Goal: Answer question/provide support: Answer question/provide support

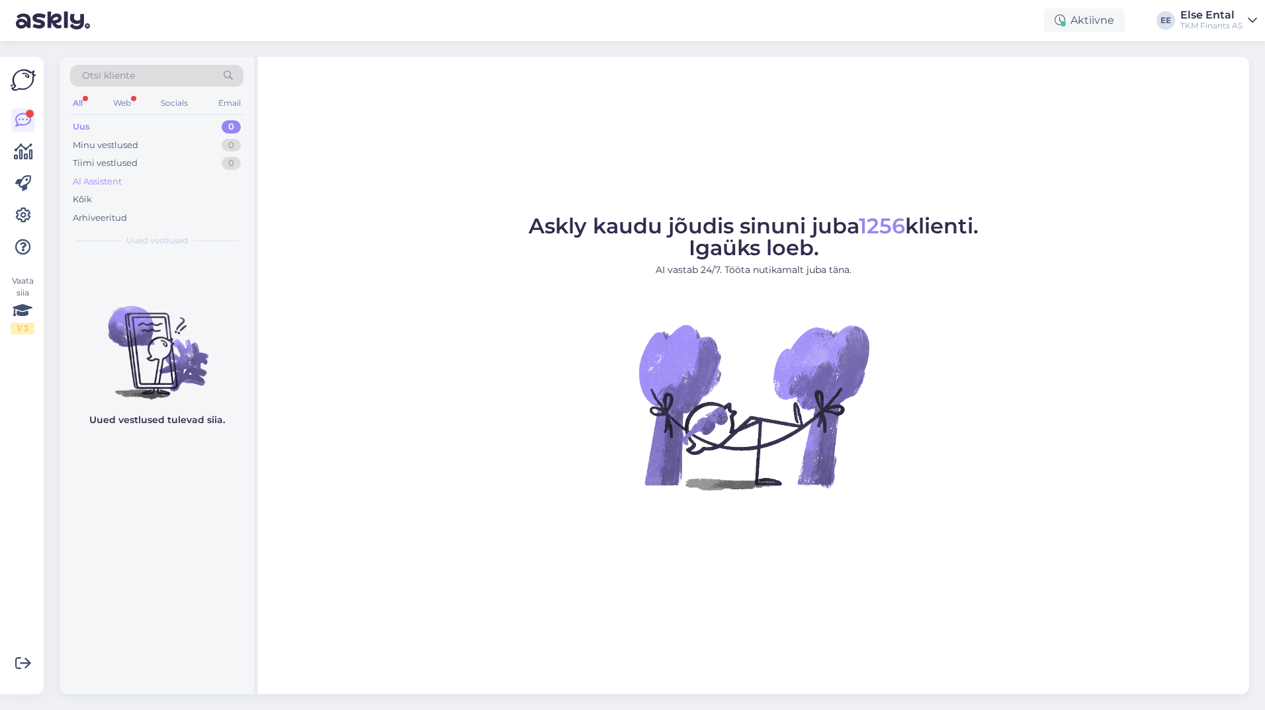
click at [114, 177] on div "AI Assistent" at bounding box center [97, 181] width 49 height 13
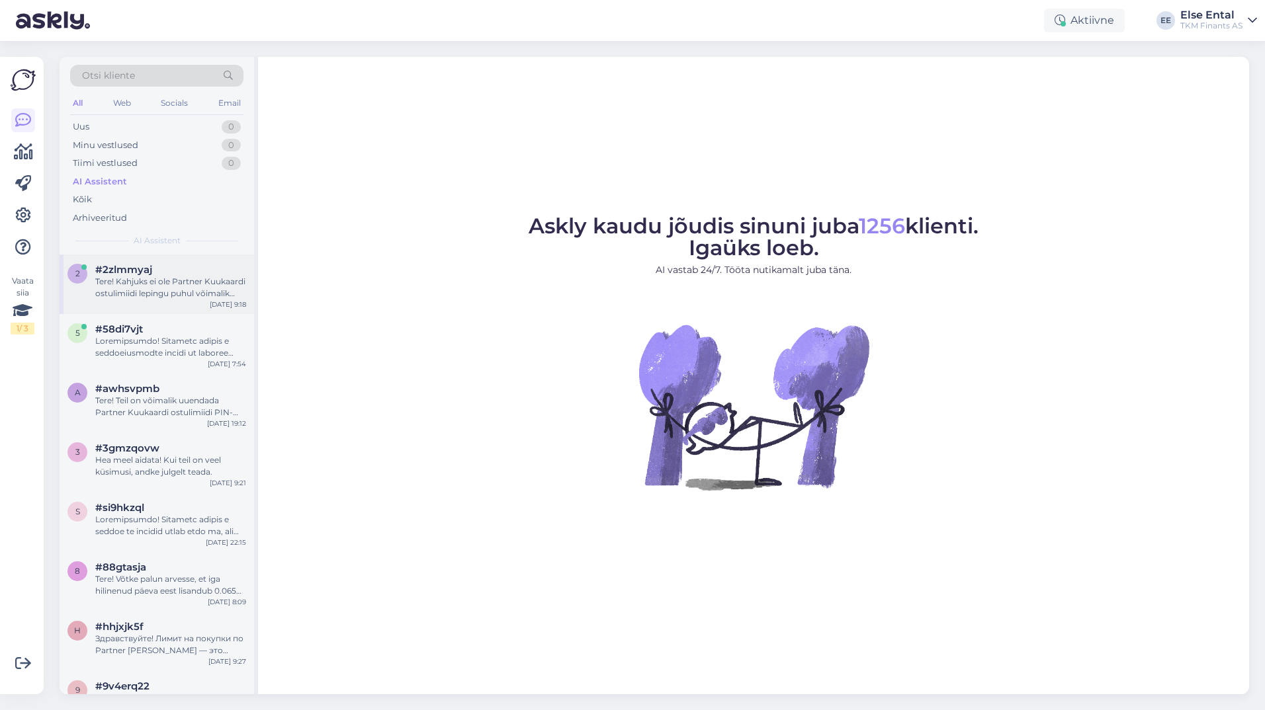
click at [122, 287] on div "Tere! Kahjuks ei ole Partner Kuukaardi ostulimiidi lepingu puhul võimalik indiv…" at bounding box center [170, 288] width 151 height 24
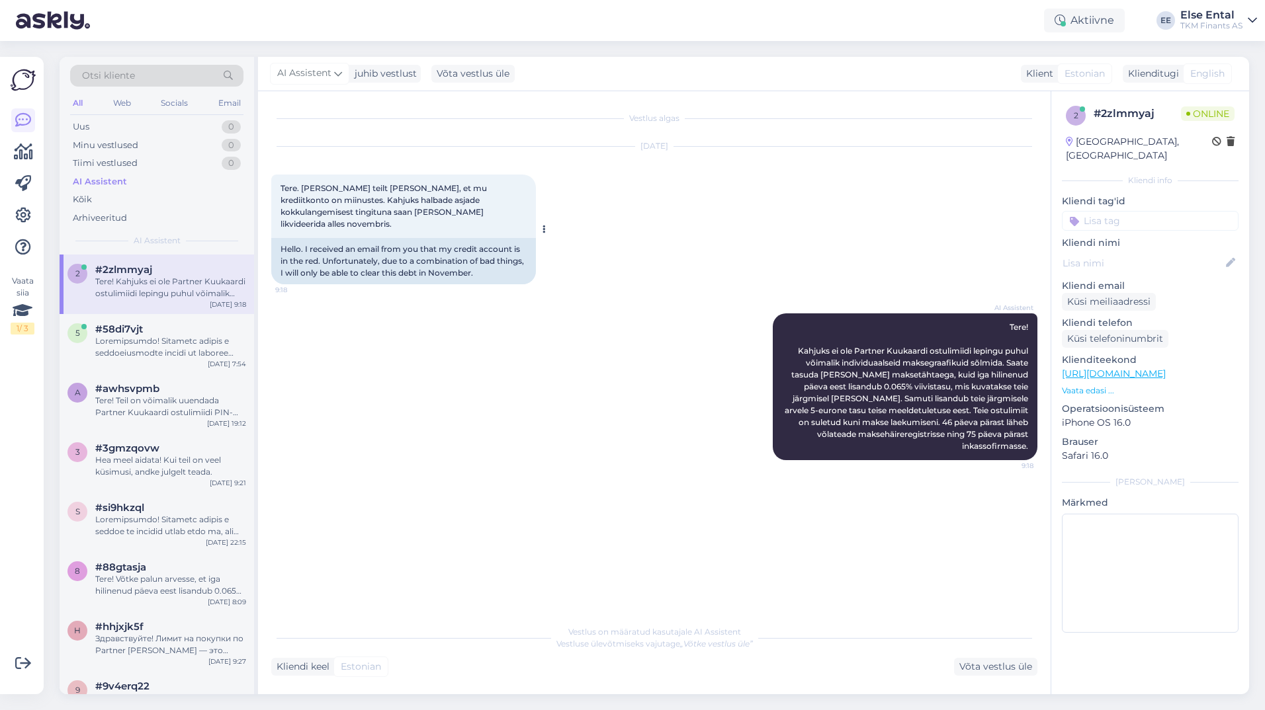
click at [443, 218] on div "Tere. [PERSON_NAME] teilt [PERSON_NAME], et mu krediitkonto on miinustes. Kahju…" at bounding box center [403, 207] width 265 height 64
click at [140, 131] on div "Uus 0" at bounding box center [156, 127] width 173 height 19
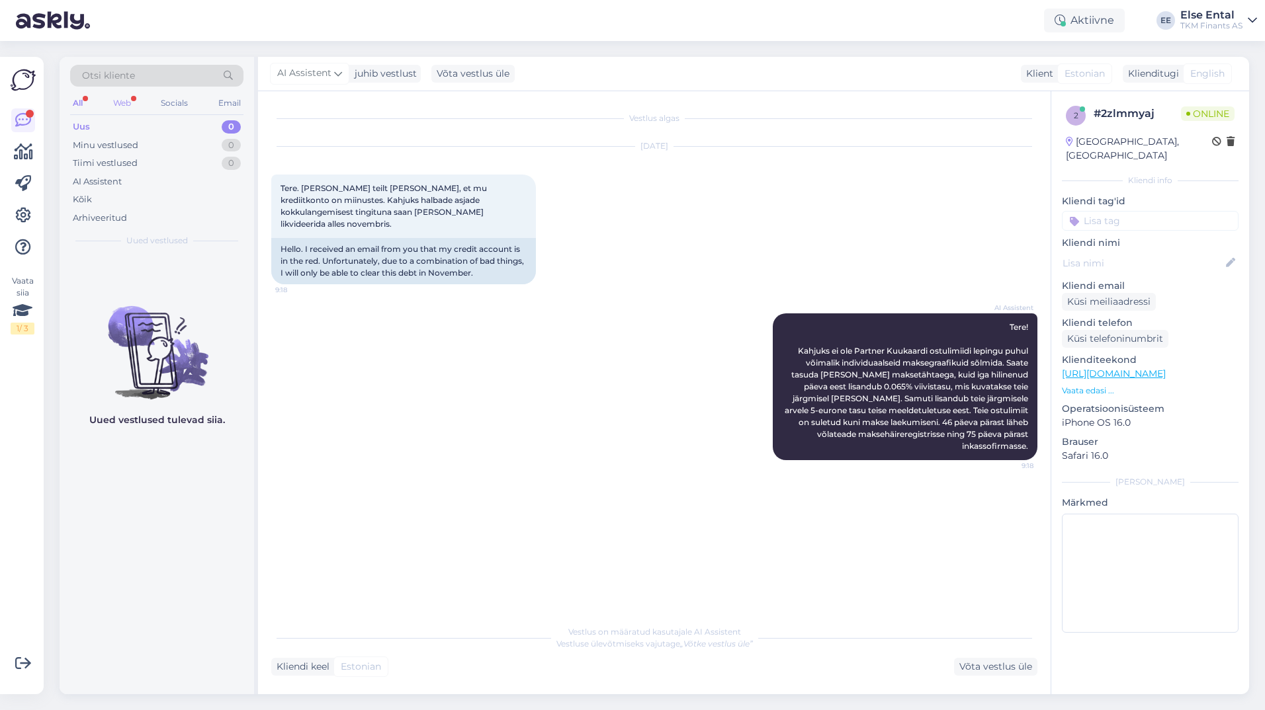
click at [120, 102] on div "Web" at bounding box center [121, 103] width 23 height 17
click at [101, 187] on div "AI Assistent" at bounding box center [97, 181] width 49 height 13
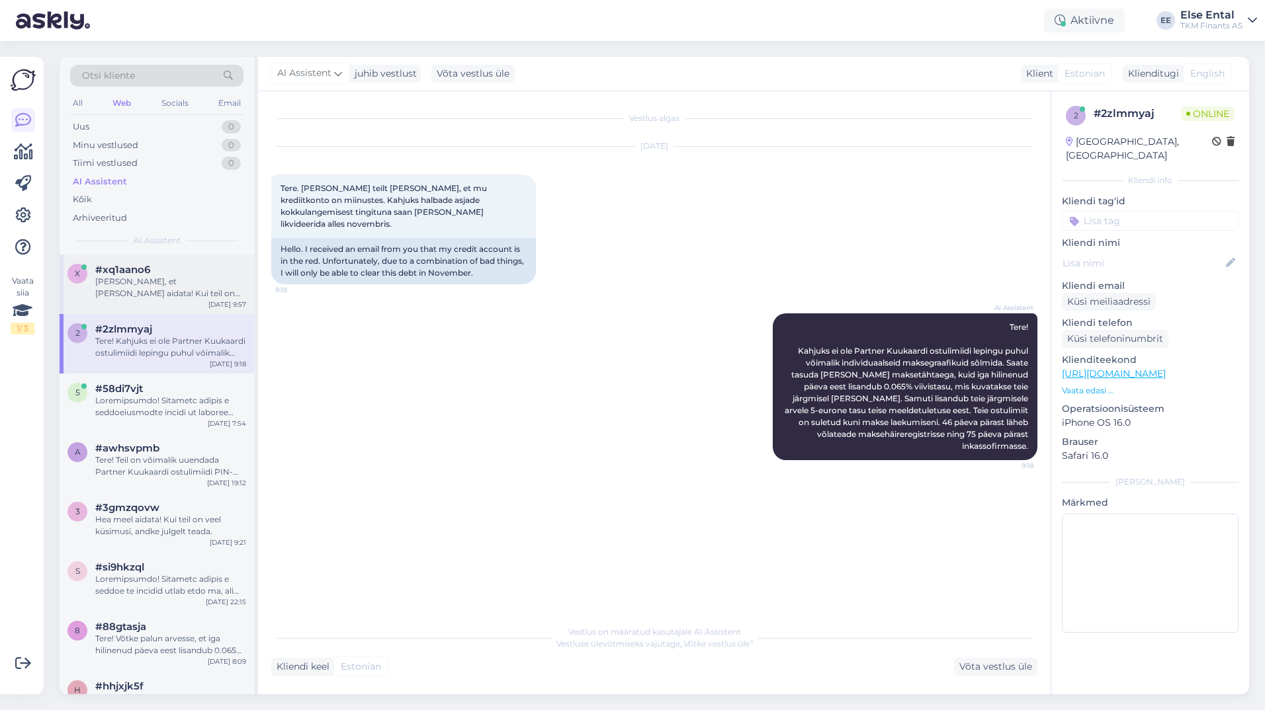
click at [124, 311] on div "x #xq1aano6 [PERSON_NAME], et [PERSON_NAME] aidata! Kui teil on veel küsimusi, …" at bounding box center [157, 285] width 194 height 60
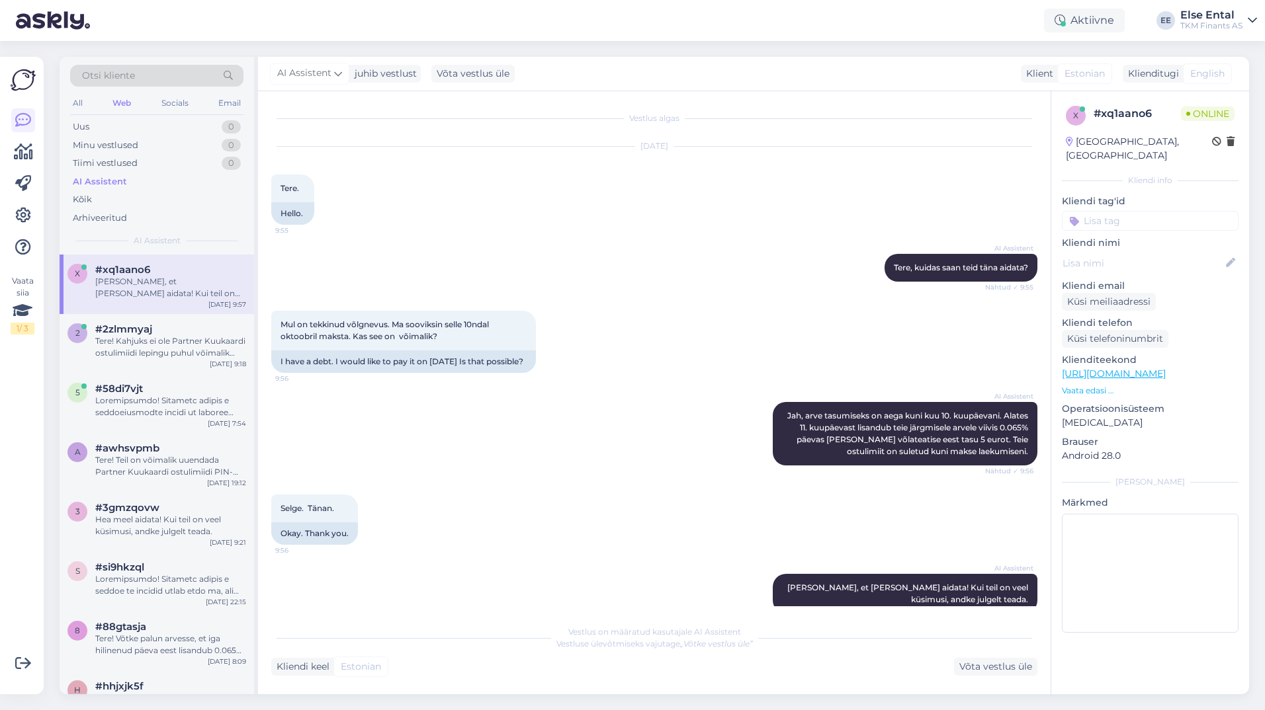
scroll to position [34, 0]
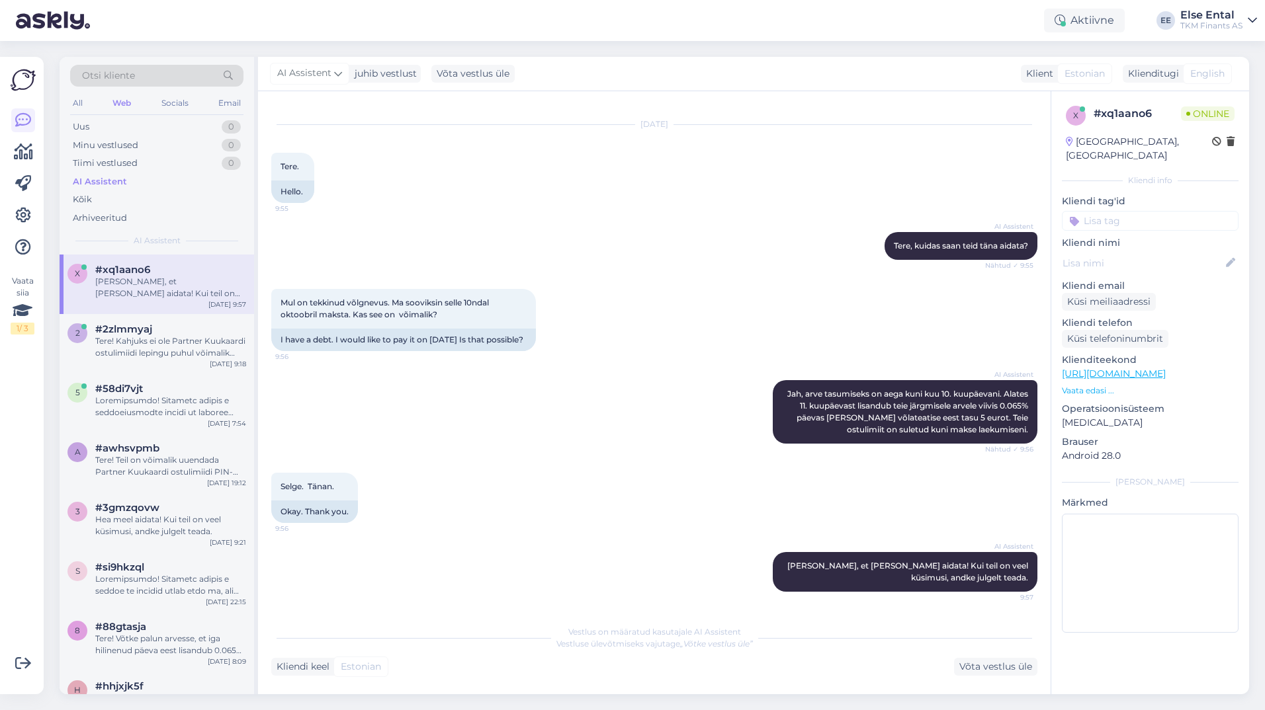
click at [130, 288] on div "[PERSON_NAME], et [PERSON_NAME] aidata! Kui teil on veel küsimusi, andke julgel…" at bounding box center [170, 288] width 151 height 24
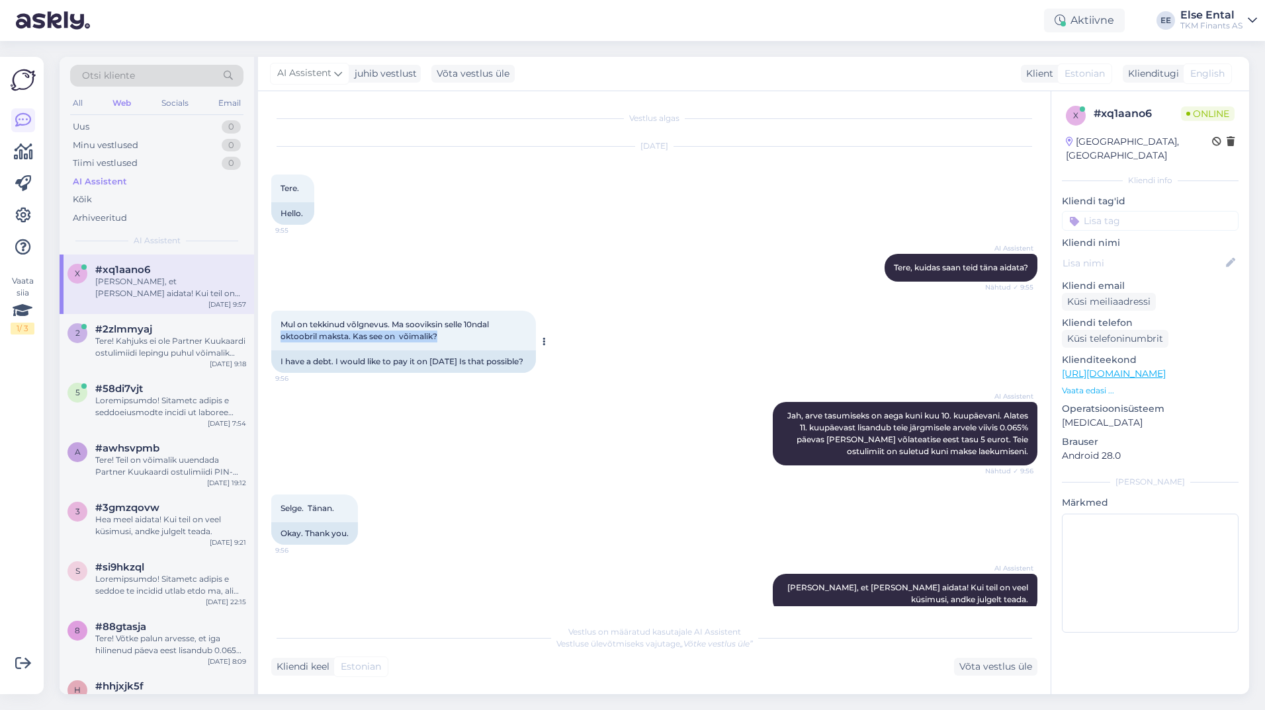
drag, startPoint x: 472, startPoint y: 343, endPoint x: 275, endPoint y: 333, distance: 198.0
click at [275, 333] on div "Mul on tekkinud võlgnevus. Ma sooviksin selle 10ndal oktoobril maksta. Kas see …" at bounding box center [403, 331] width 265 height 40
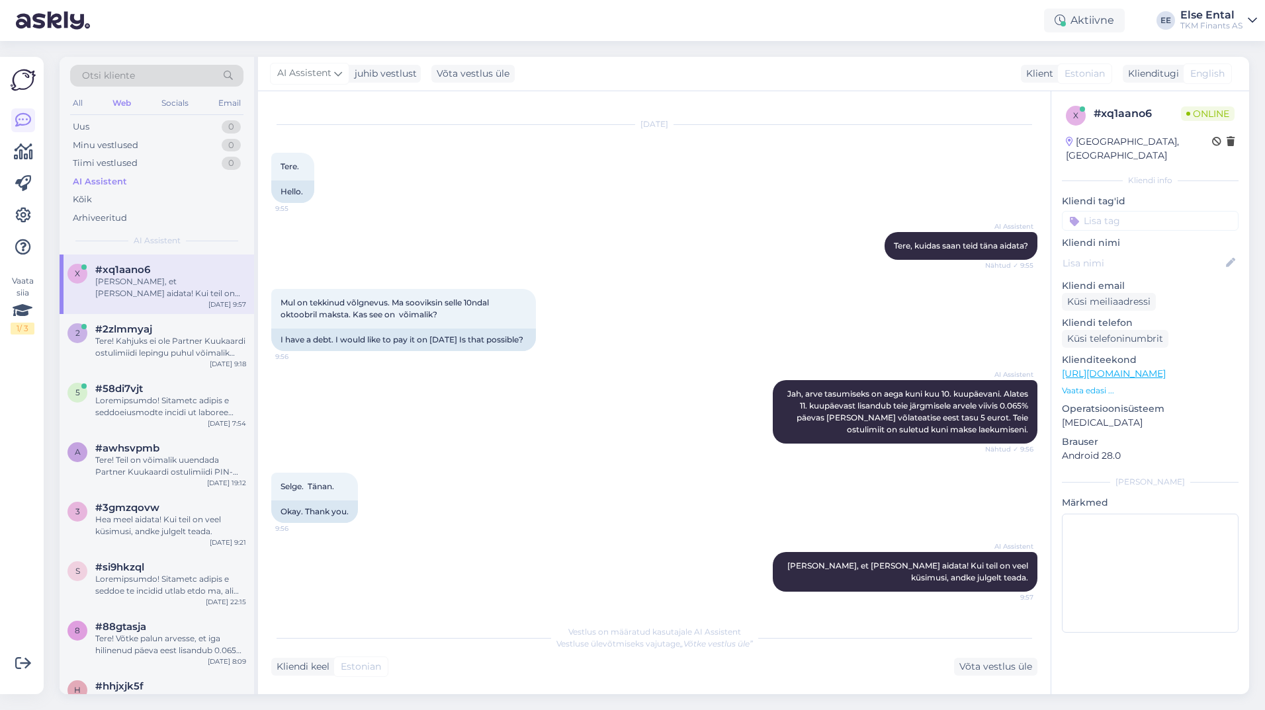
click at [148, 299] on div "[PERSON_NAME], et [PERSON_NAME] aidata! Kui teil on veel küsimusi, andke julgel…" at bounding box center [170, 288] width 151 height 24
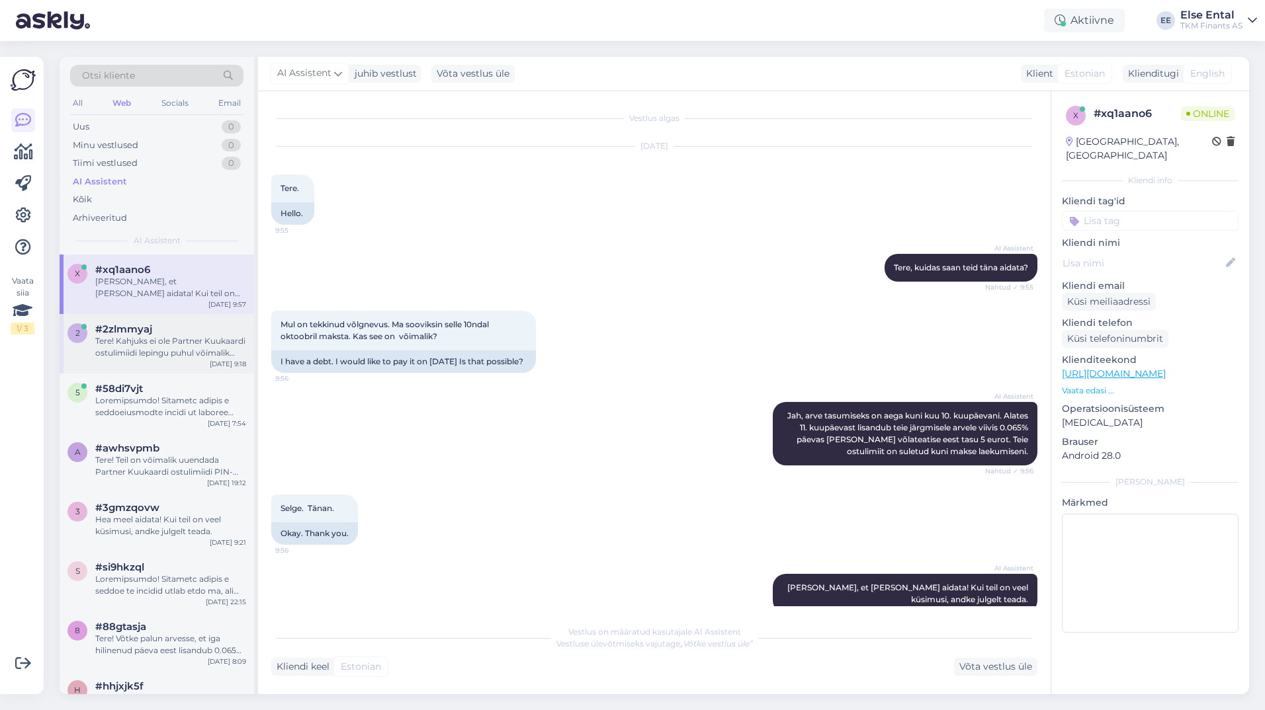
click at [146, 331] on span "#2zlmmyaj" at bounding box center [123, 329] width 57 height 12
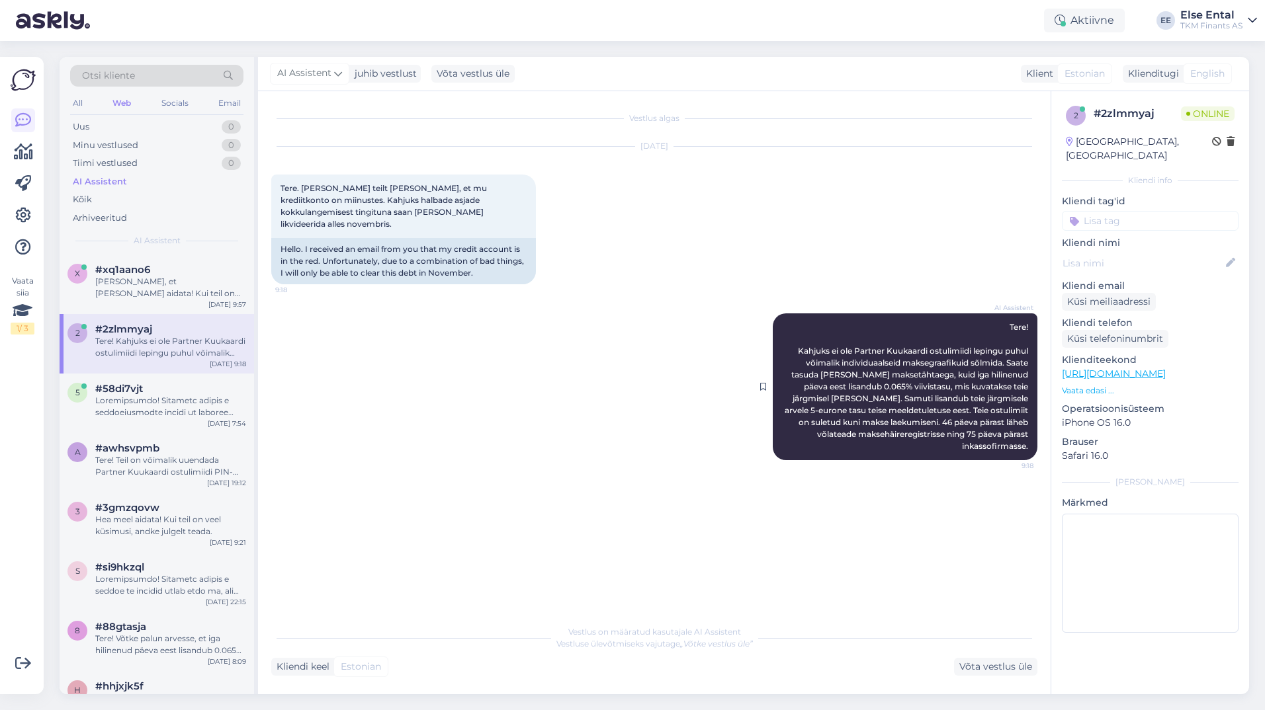
click at [1005, 349] on span "Tere! Kahjuks ei ole Partner Kuukaardi ostulimiidi lepingu puhul võimalik indiv…" at bounding box center [907, 386] width 245 height 129
click at [1007, 665] on div "Võta vestlus üle" at bounding box center [995, 667] width 83 height 18
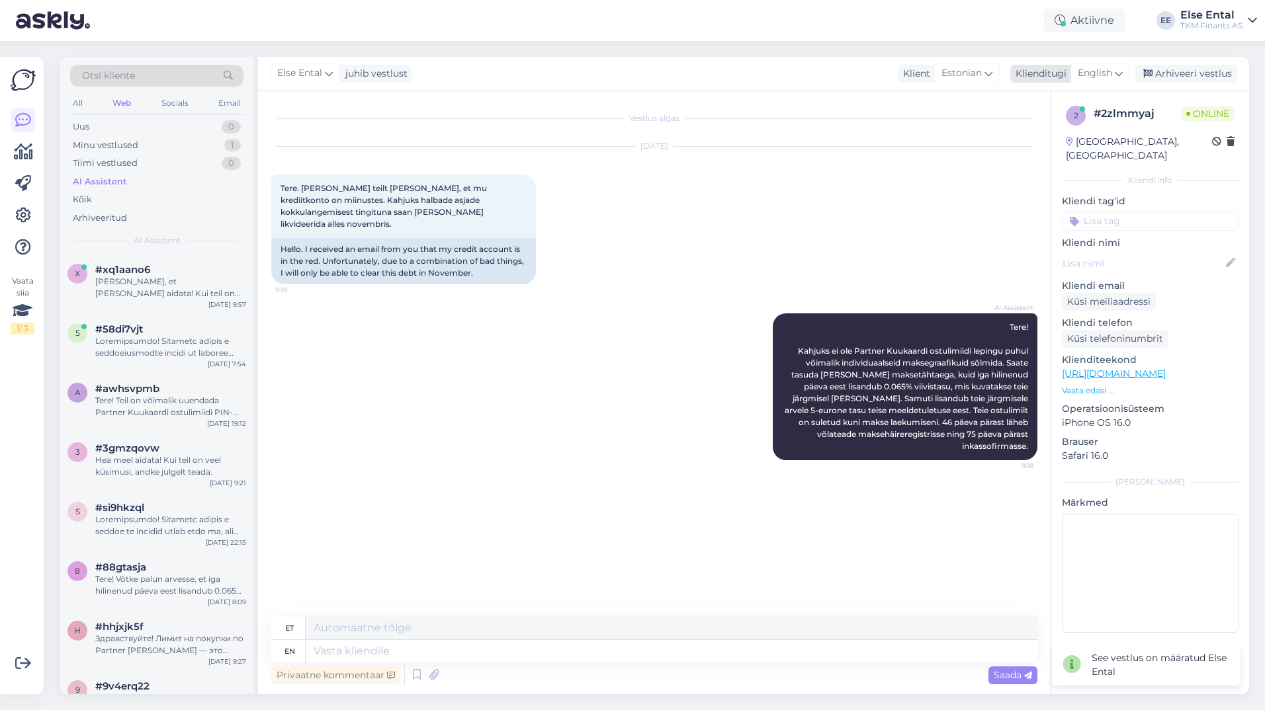
click at [1109, 75] on span "English" at bounding box center [1095, 73] width 34 height 15
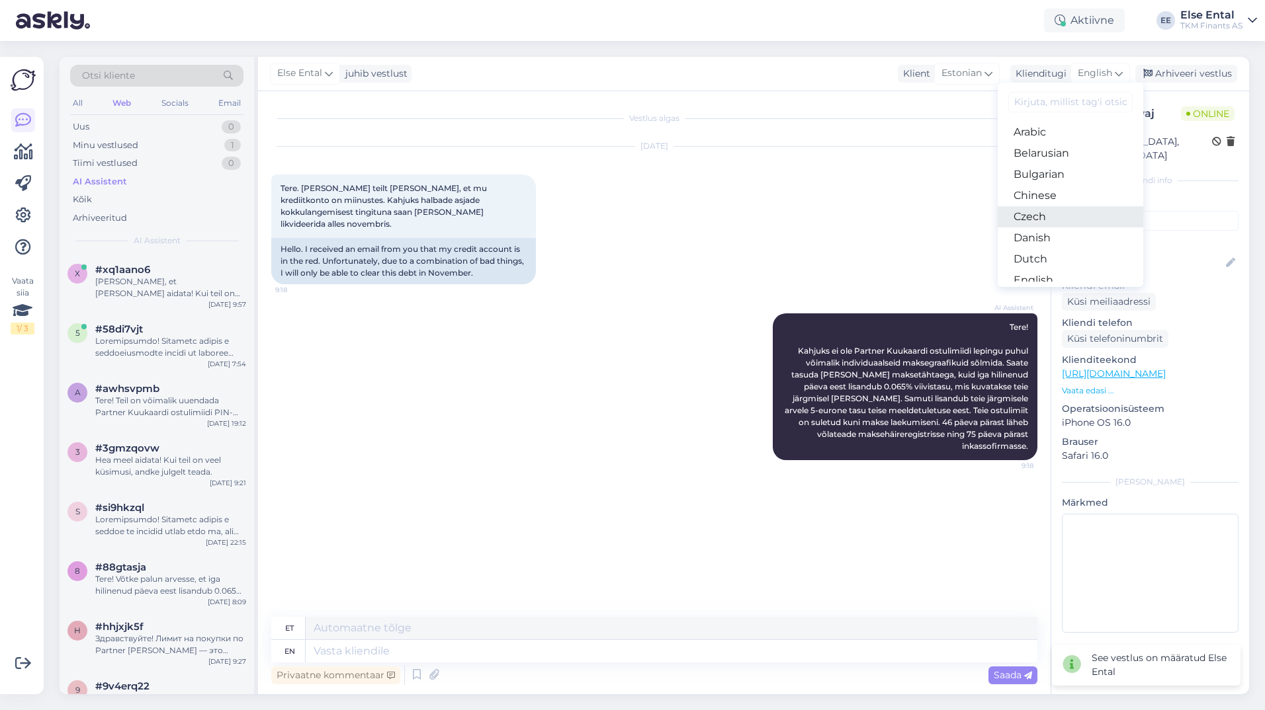
scroll to position [66, 0]
click at [1052, 219] on link "English" at bounding box center [1071, 214] width 146 height 21
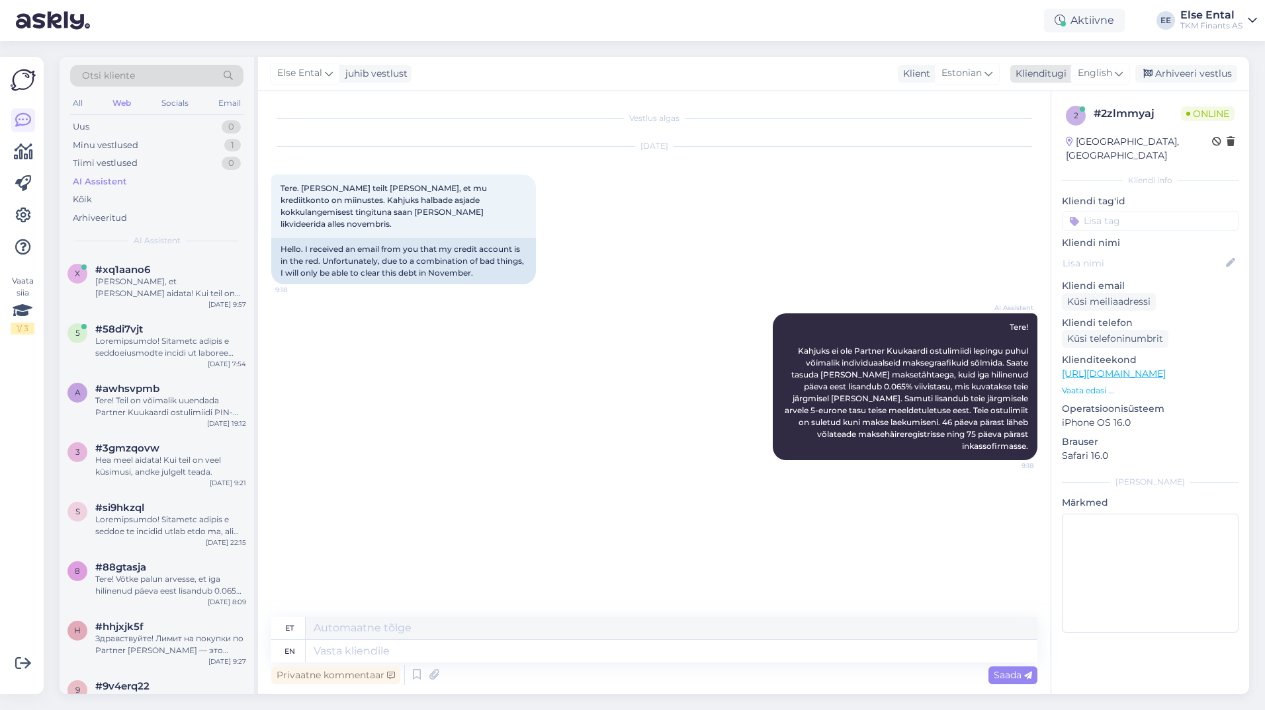
click at [1103, 65] on div "English" at bounding box center [1100, 73] width 60 height 21
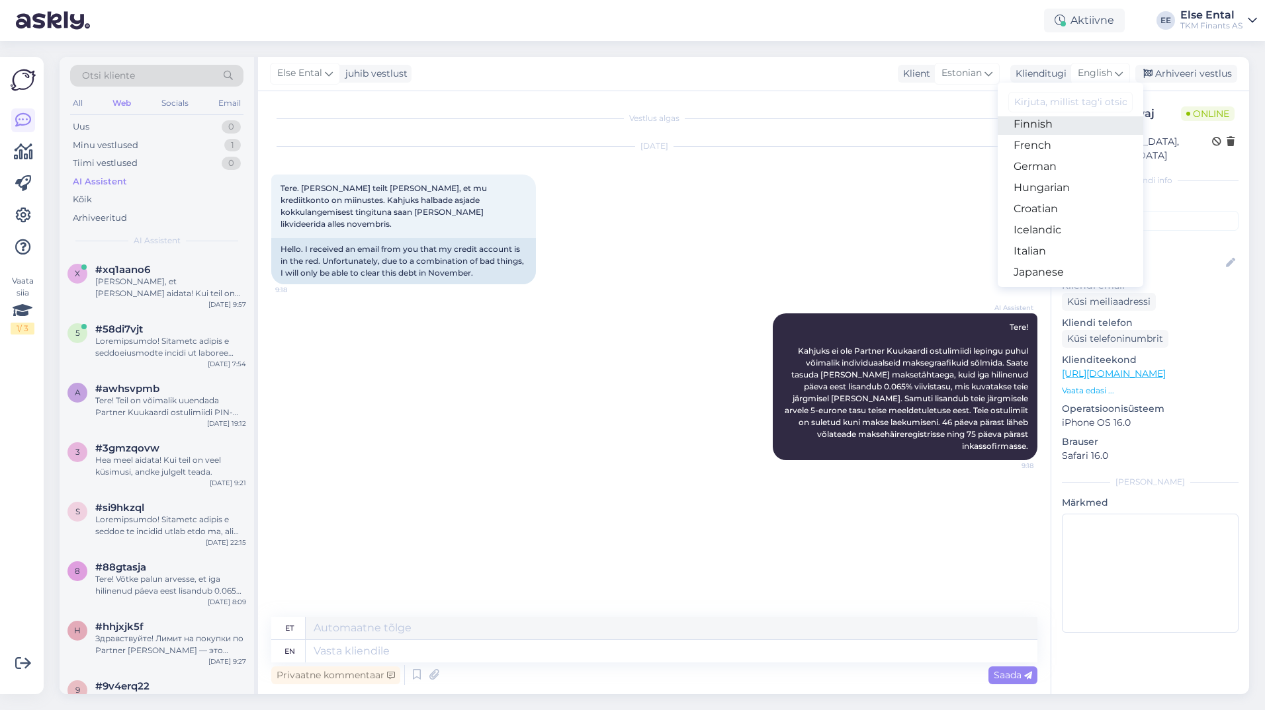
scroll to position [132, 0]
click at [1050, 171] on link "Estonian" at bounding box center [1071, 169] width 146 height 21
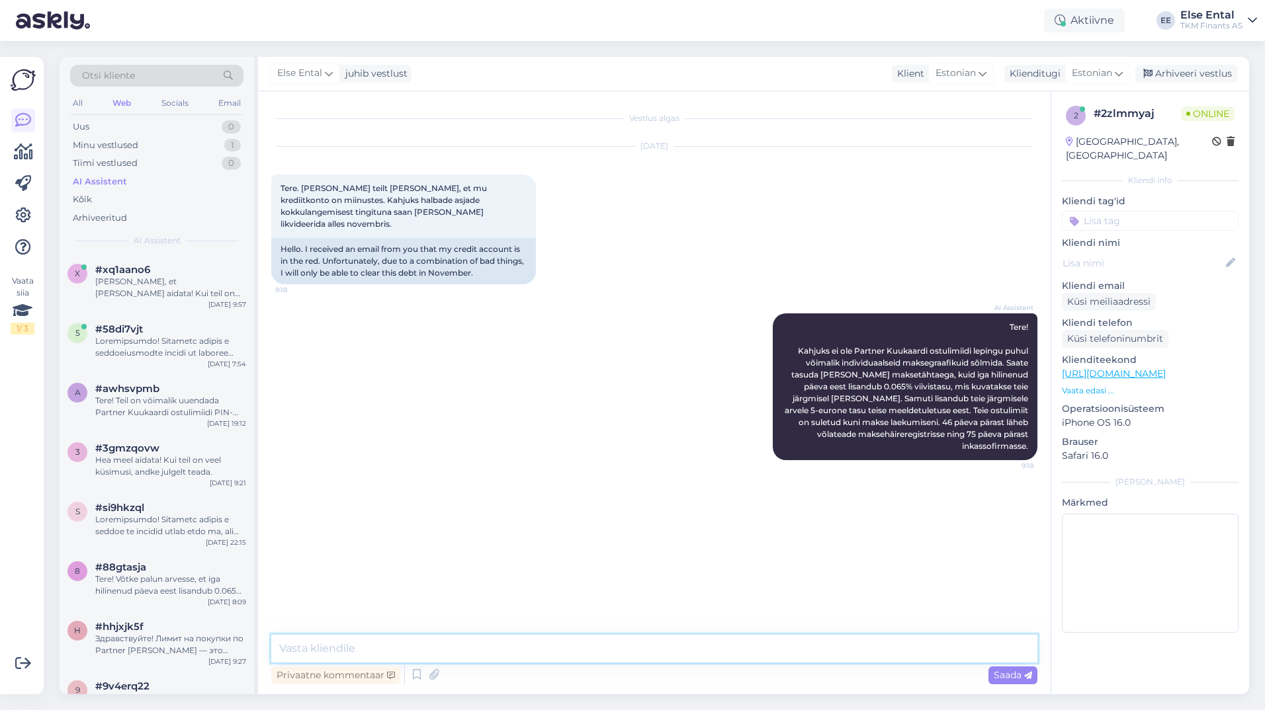
click at [407, 651] on textarea at bounding box center [654, 649] width 766 height 28
paste textarea "Teil on võimalik tasuda arve ka [PERSON_NAME] märgitud maksetähtaega, aga soovi…"
type textarea "Teil on võimalik tasuda arve ka [PERSON_NAME] märgitud maksetähtaega, aga soovi…"
click at [120, 267] on span "#xq1aano6" at bounding box center [122, 270] width 55 height 12
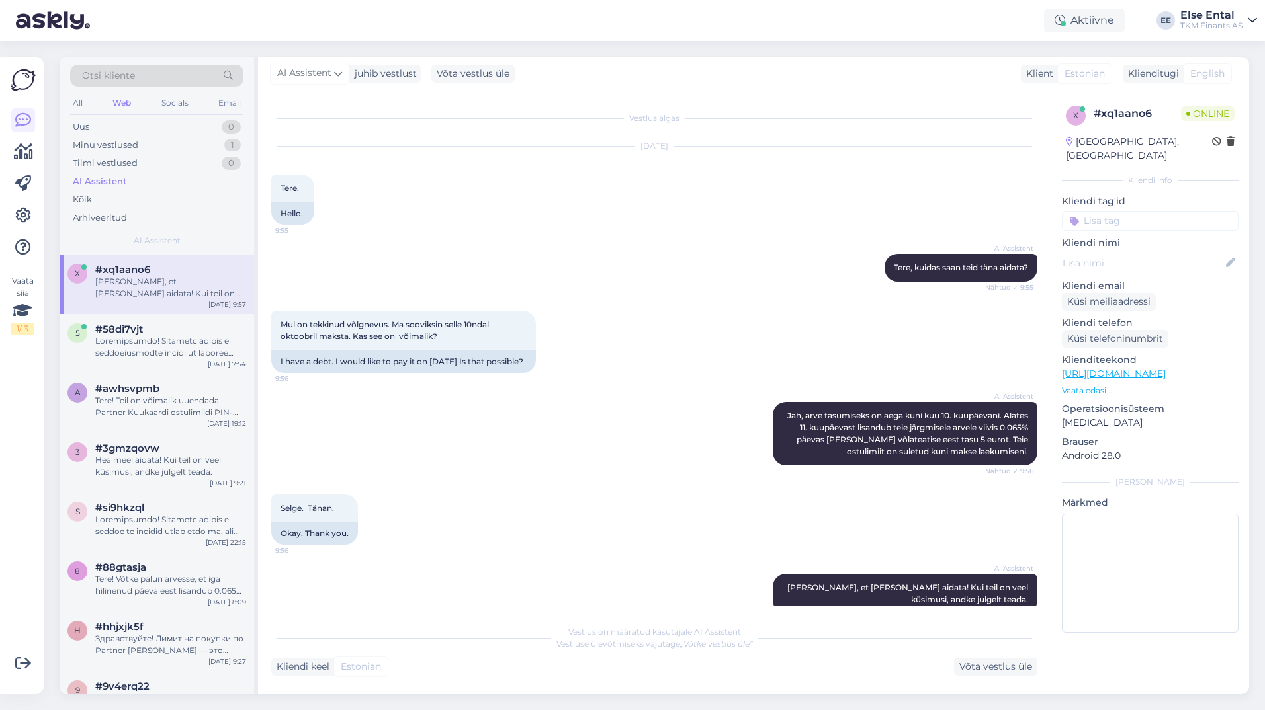
scroll to position [34, 0]
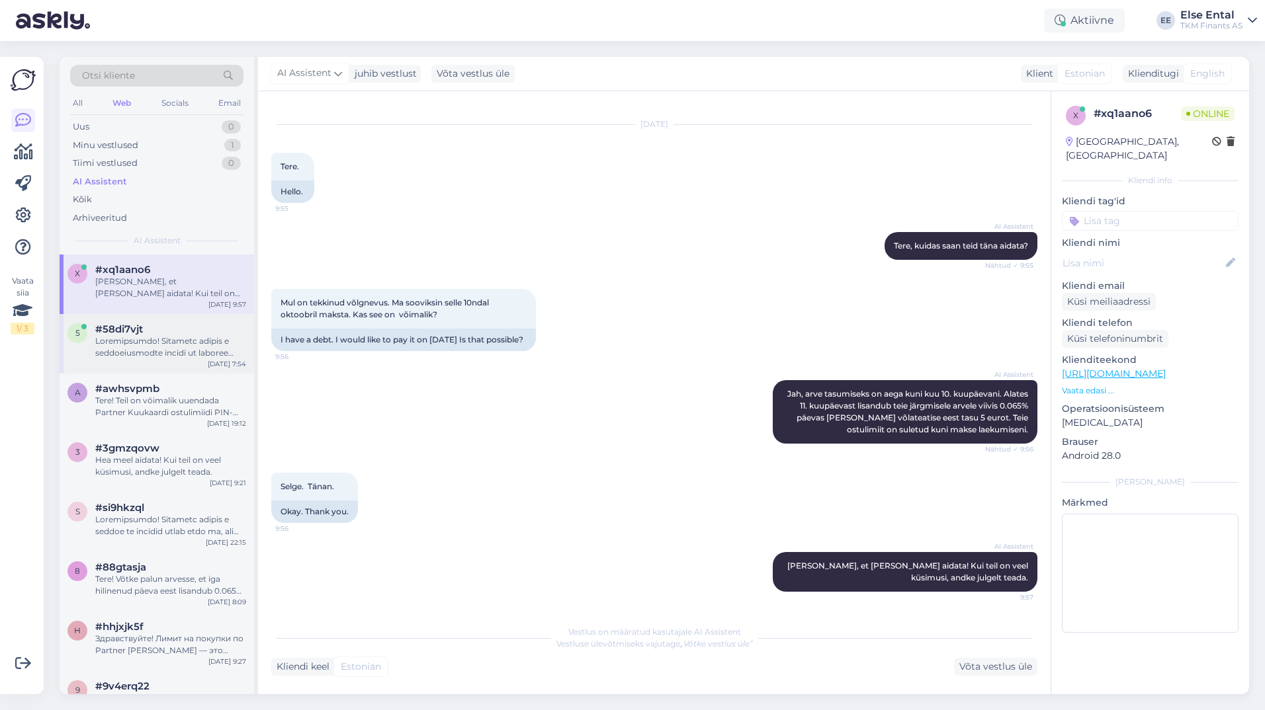
click at [169, 345] on div at bounding box center [170, 347] width 151 height 24
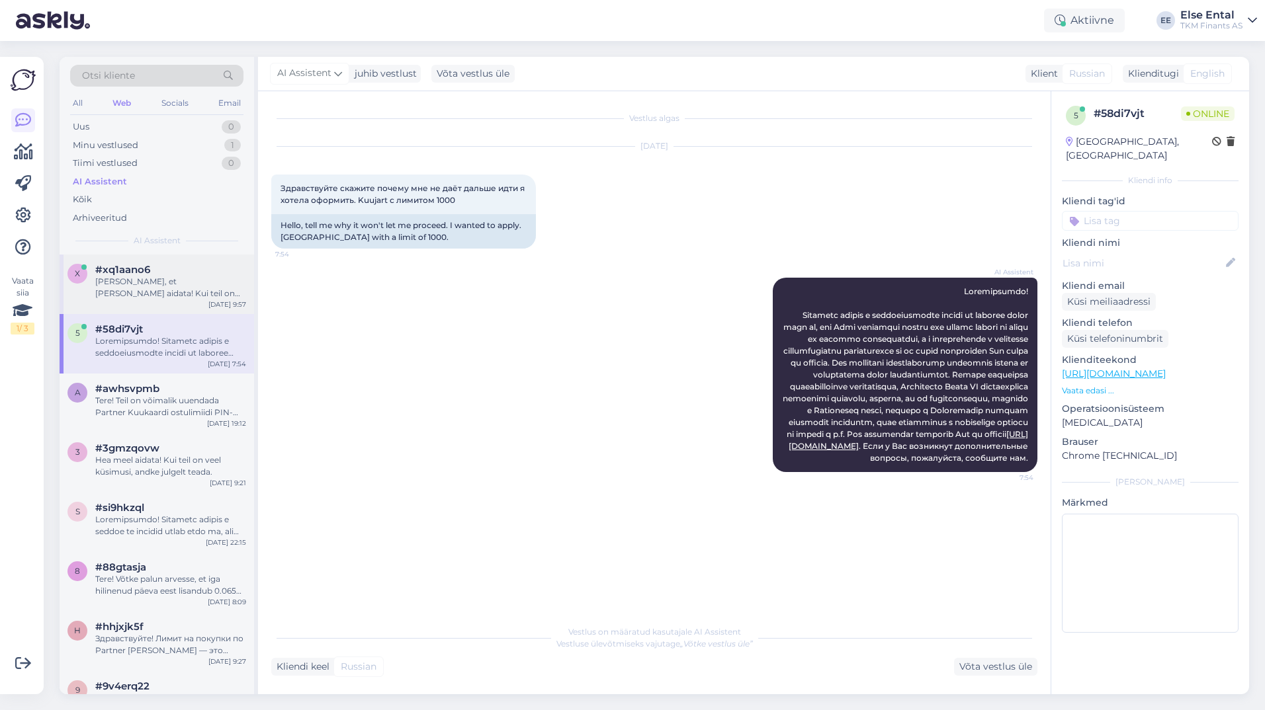
click at [161, 300] on div "x #xq1aano6 [PERSON_NAME], et [PERSON_NAME] aidata! Kui teil on veel küsimusi, …" at bounding box center [157, 285] width 194 height 60
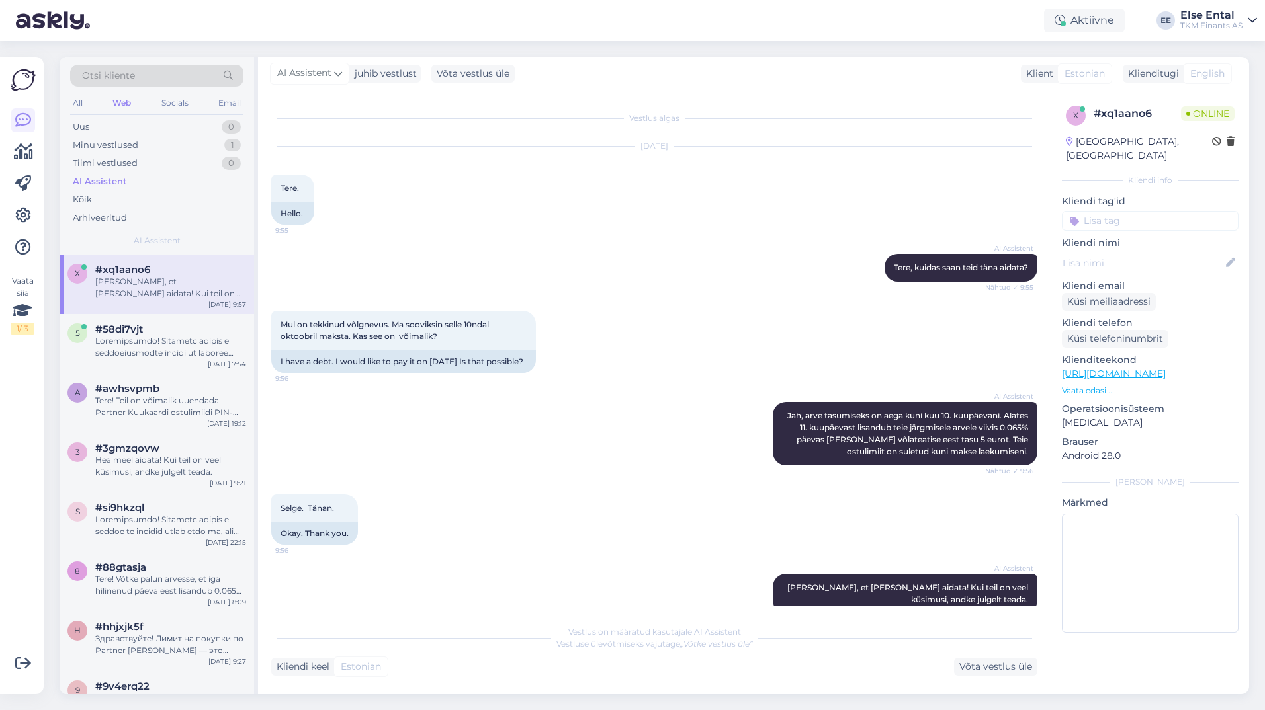
scroll to position [34, 0]
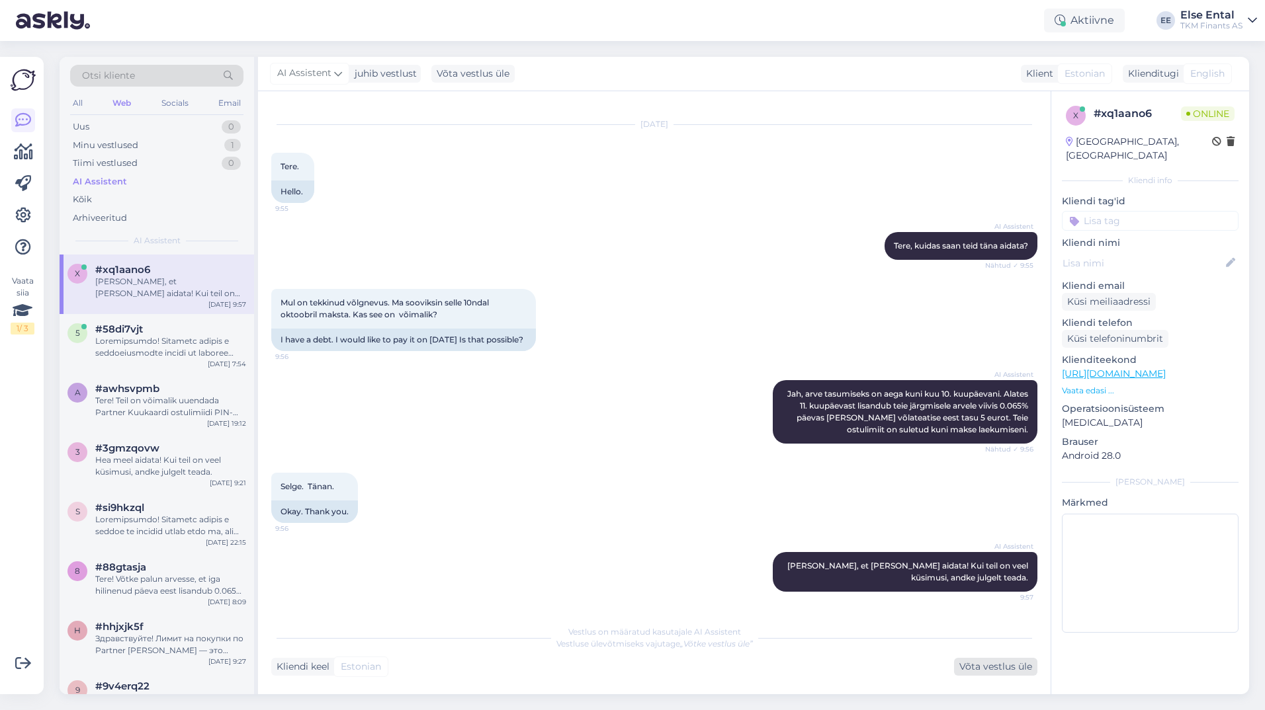
click at [975, 666] on div "Võta vestlus üle" at bounding box center [995, 667] width 83 height 18
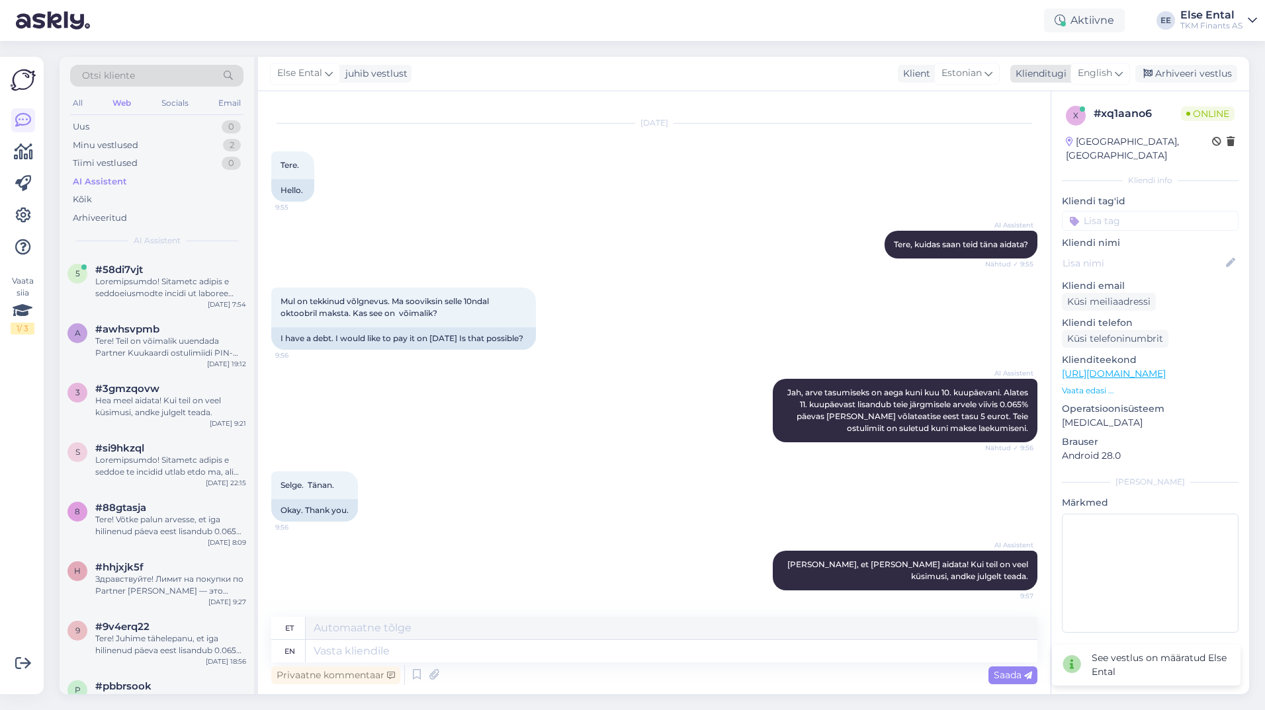
click at [1099, 75] on span "English" at bounding box center [1095, 73] width 34 height 15
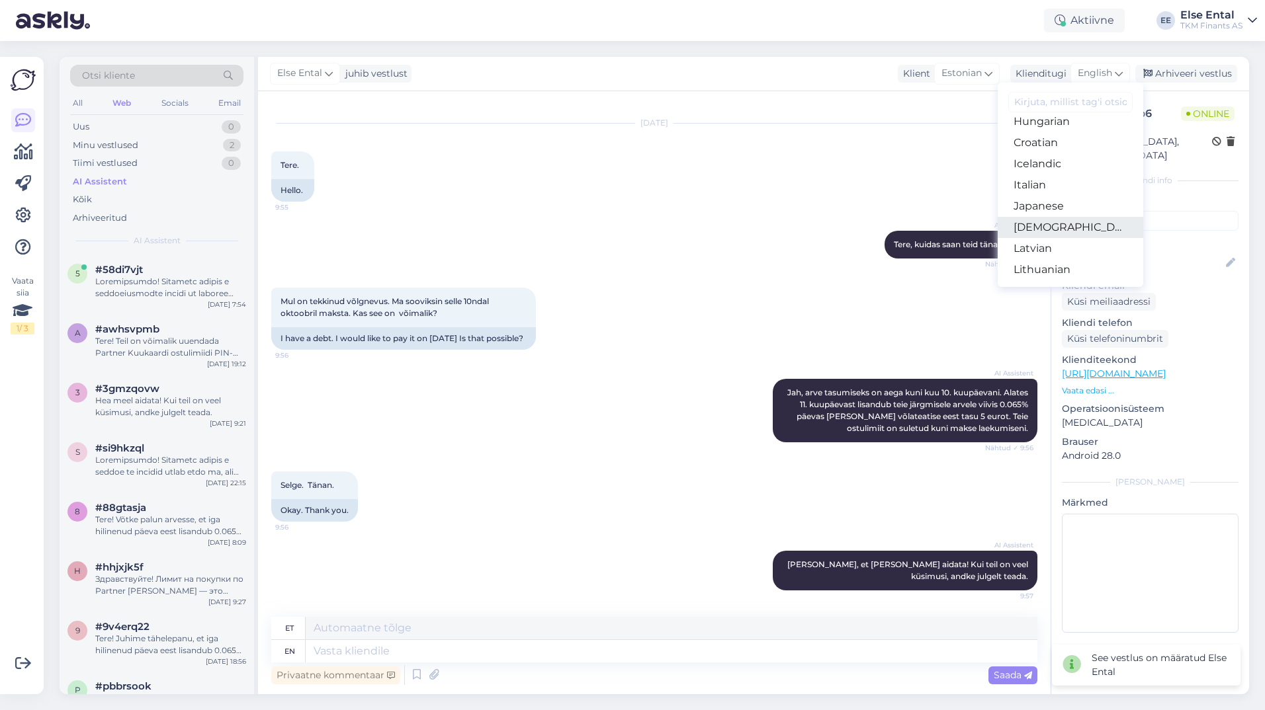
scroll to position [132, 0]
click at [1057, 173] on link "Estonian" at bounding box center [1071, 169] width 146 height 21
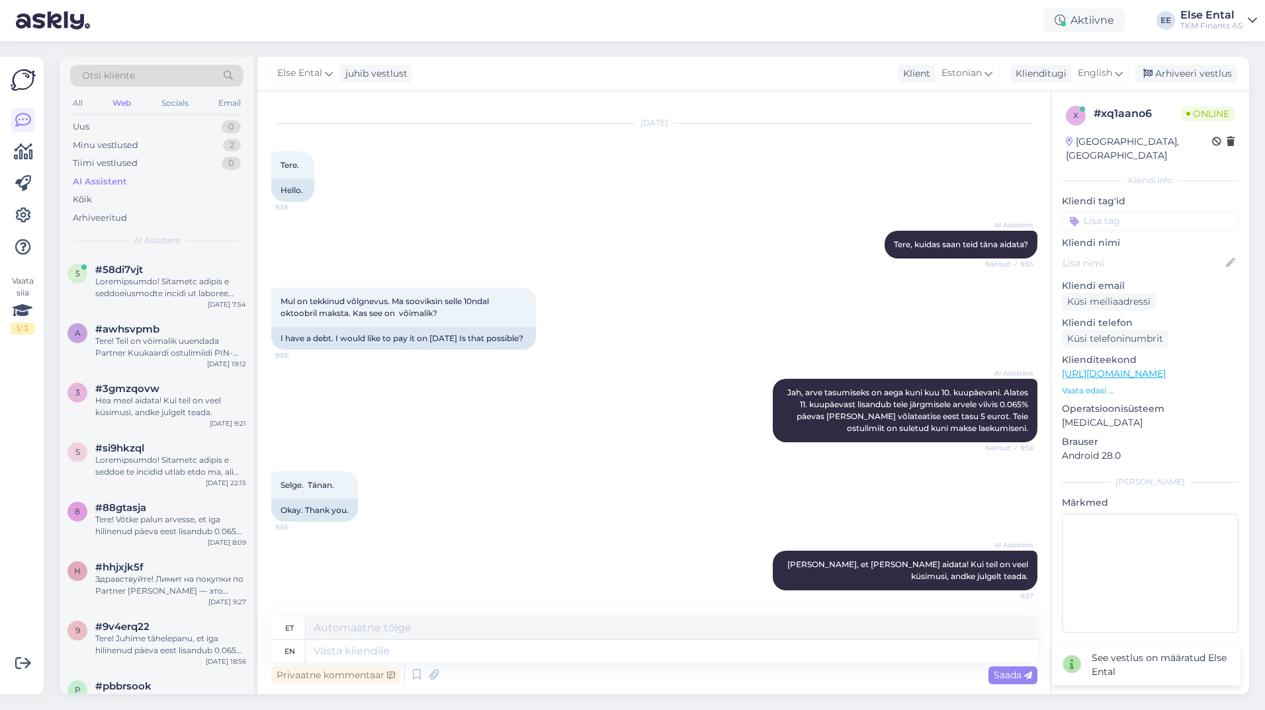
scroll to position [17, 0]
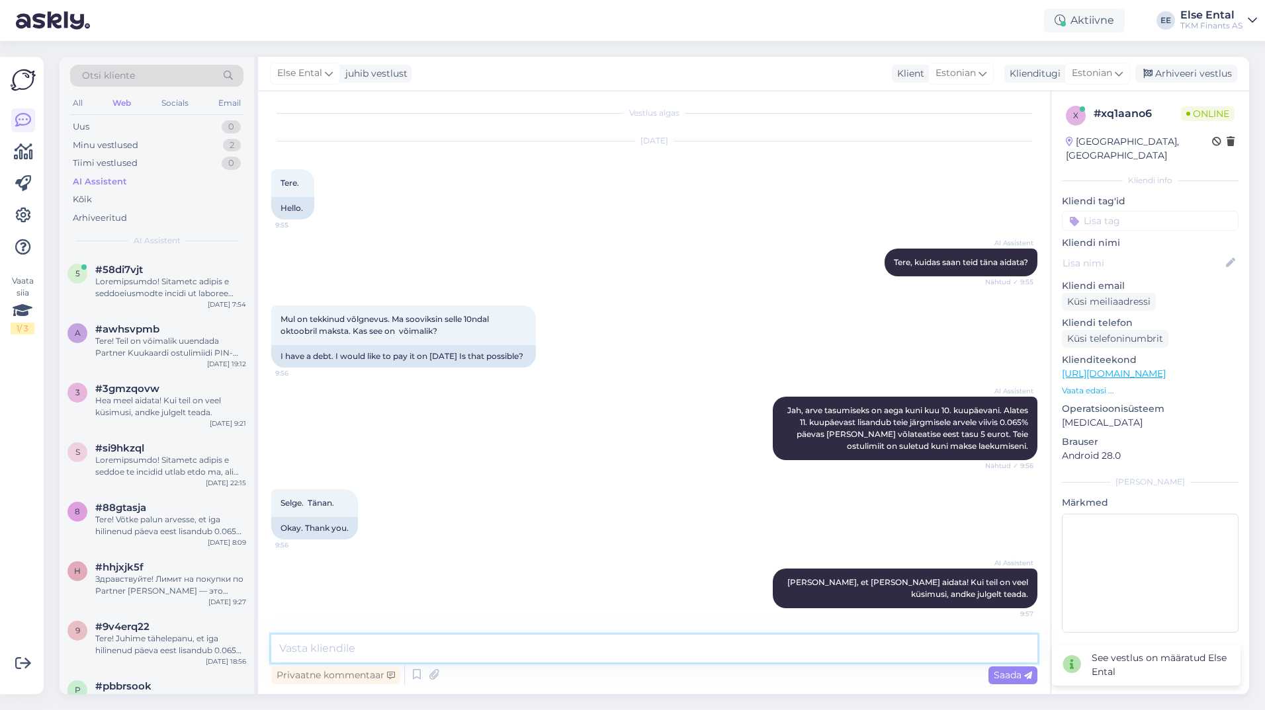
click at [447, 643] on textarea at bounding box center [654, 649] width 766 height 28
paste textarea "Teil on võimalik tasuda arve ka [PERSON_NAME] märgitud maksetähtaega, aga soovi…"
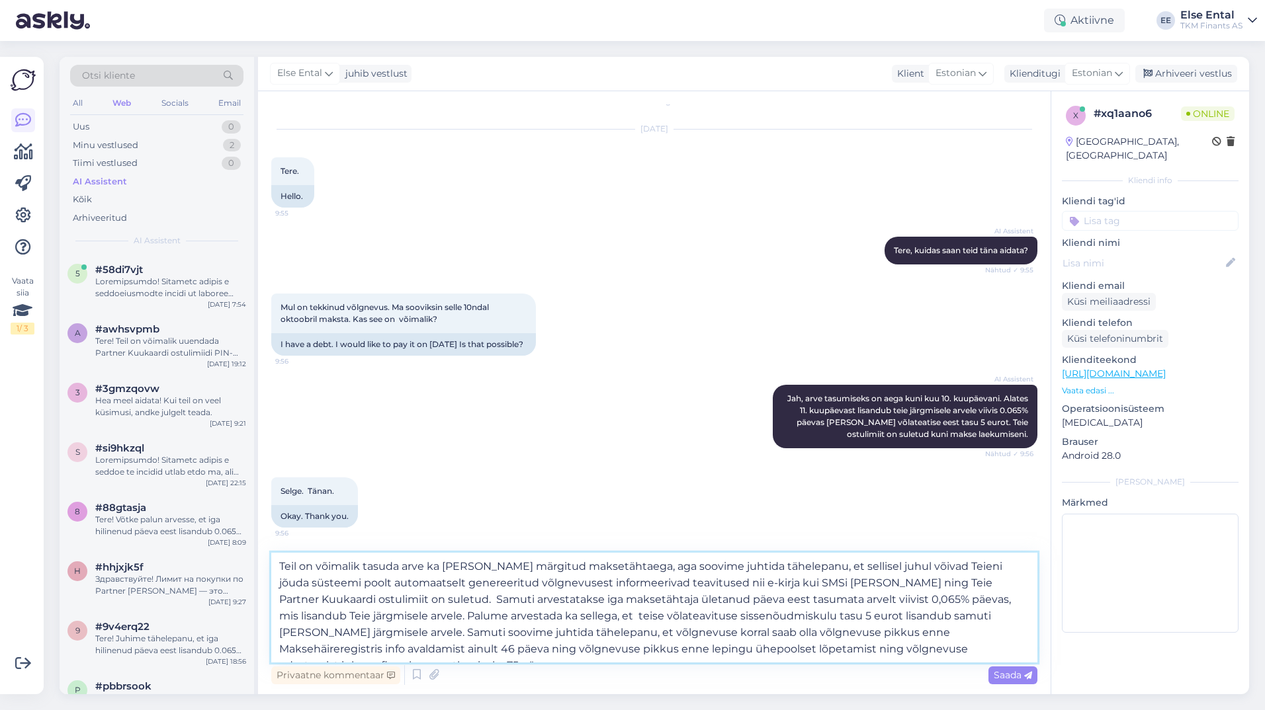
scroll to position [34, 0]
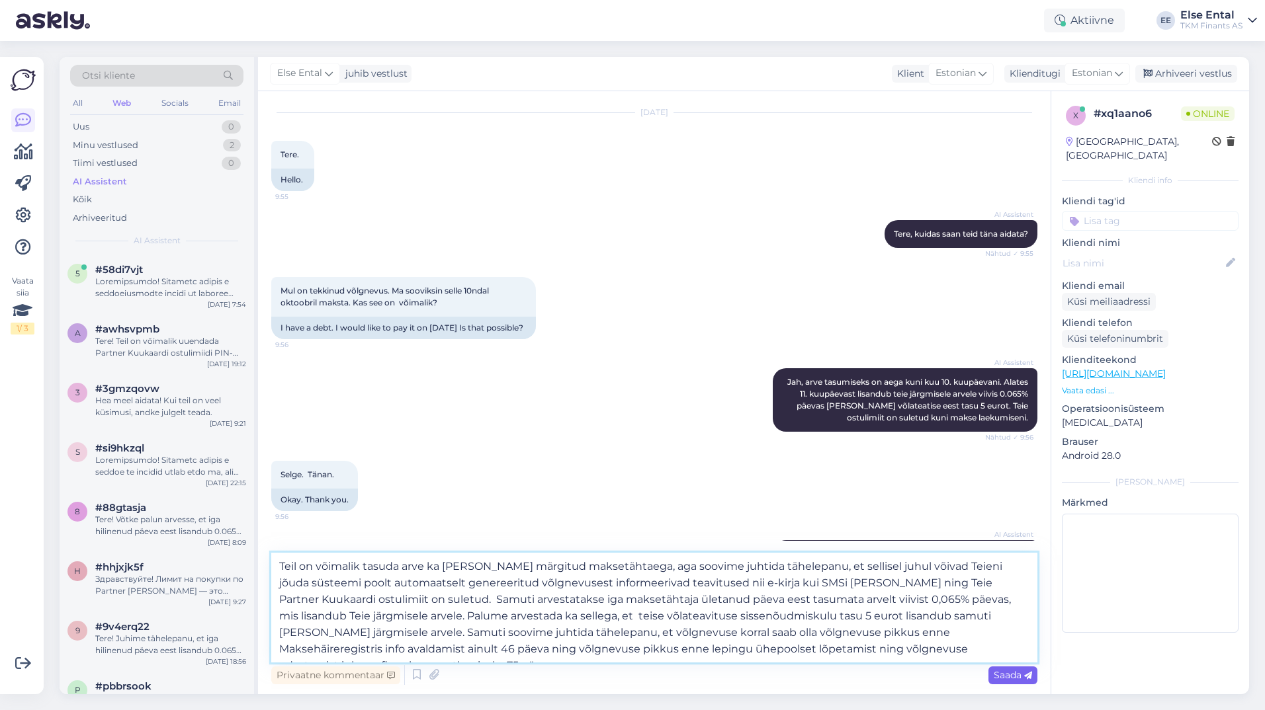
type textarea "Teil on võimalik tasuda arve ka [PERSON_NAME] märgitud maksetähtaega, aga soovi…"
click at [999, 679] on span "Saada" at bounding box center [1013, 675] width 38 height 12
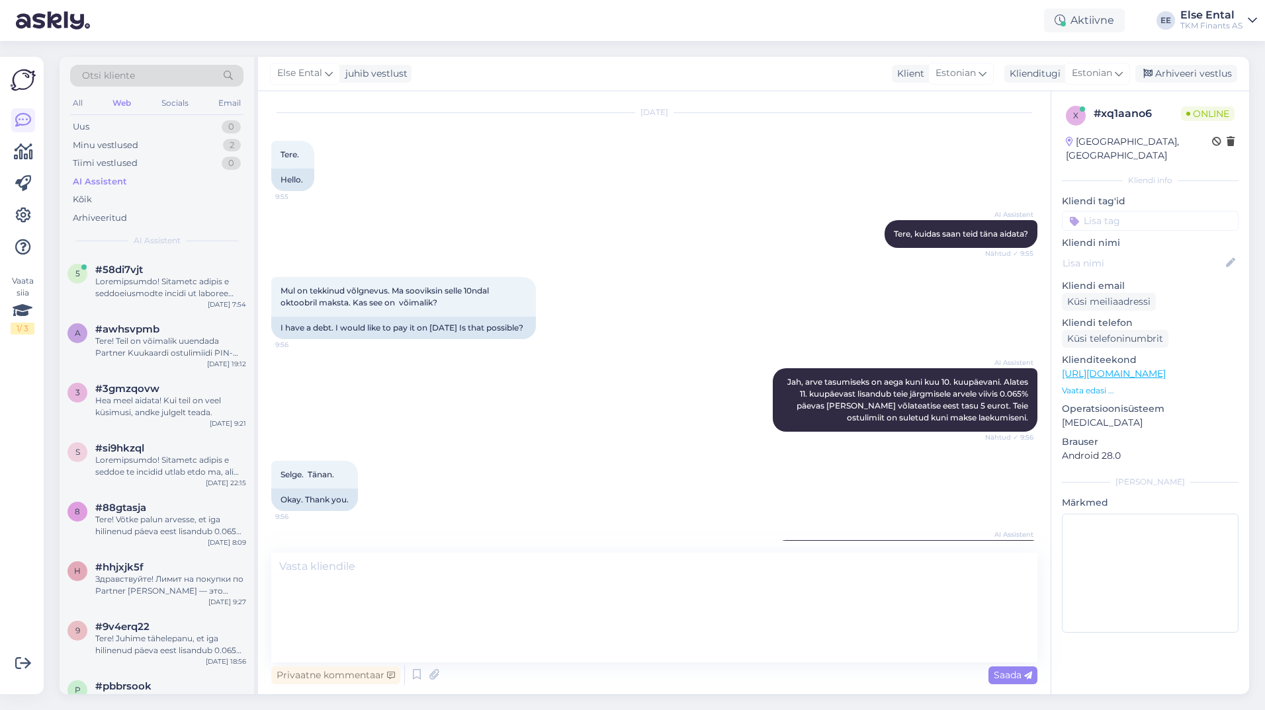
scroll to position [241, 0]
